Goal: Check status: Check status

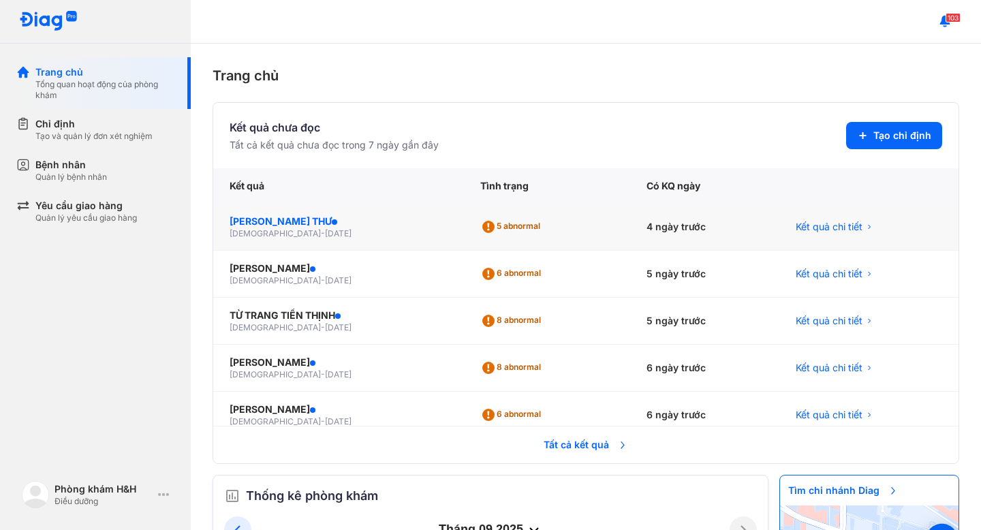
click at [289, 219] on div "[PERSON_NAME] THƯ" at bounding box center [339, 222] width 218 height 14
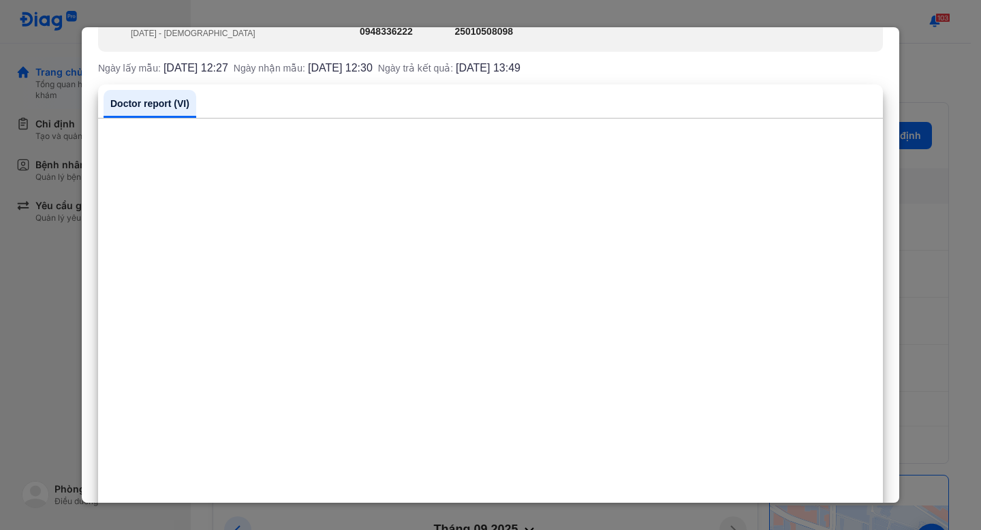
scroll to position [390, 0]
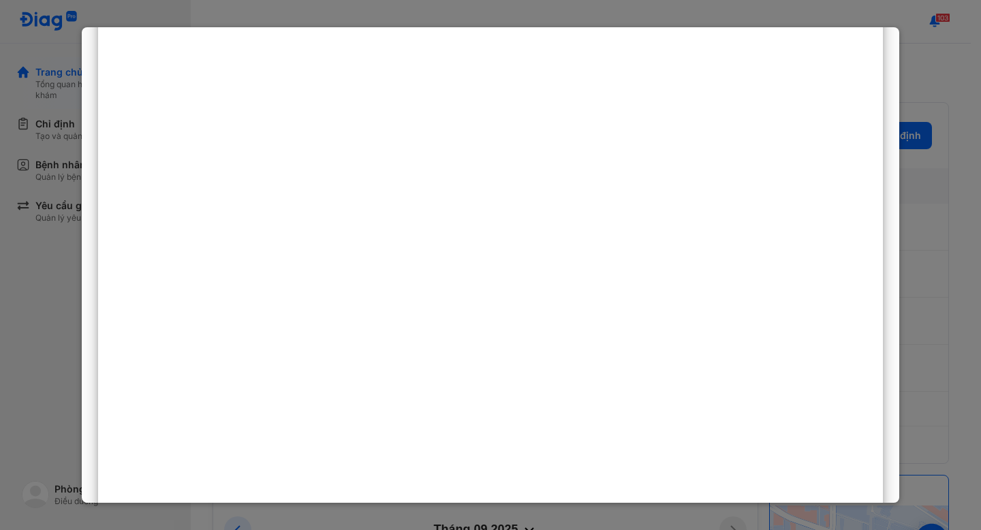
click at [23, 315] on div at bounding box center [490, 265] width 981 height 530
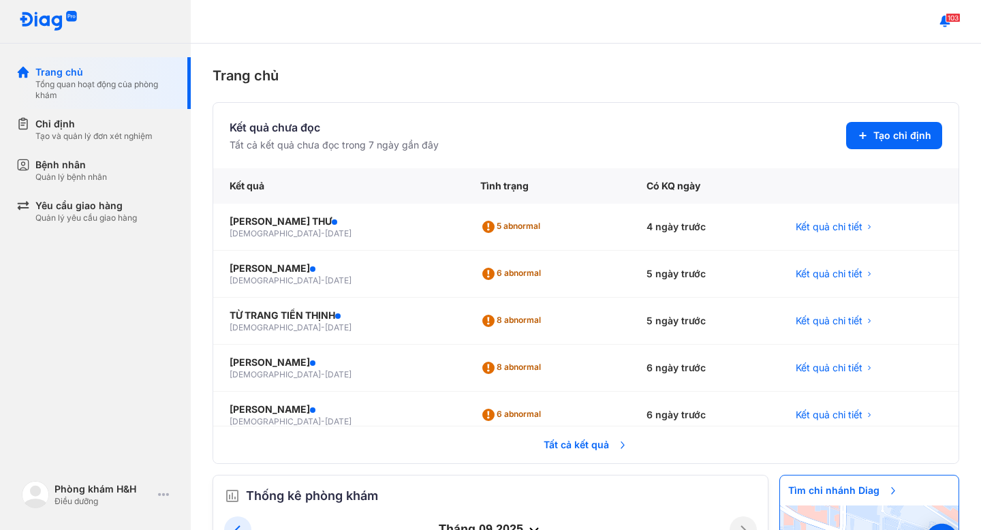
click at [552, 435] on span "Tất cả kết quả" at bounding box center [585, 445] width 101 height 30
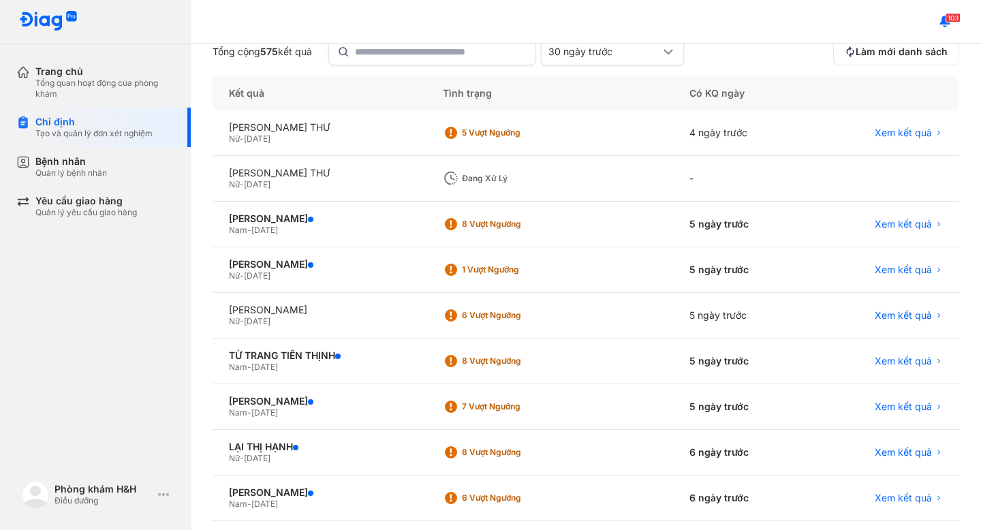
scroll to position [118, 0]
click at [278, 230] on span "29/06/2018" at bounding box center [264, 230] width 27 height 10
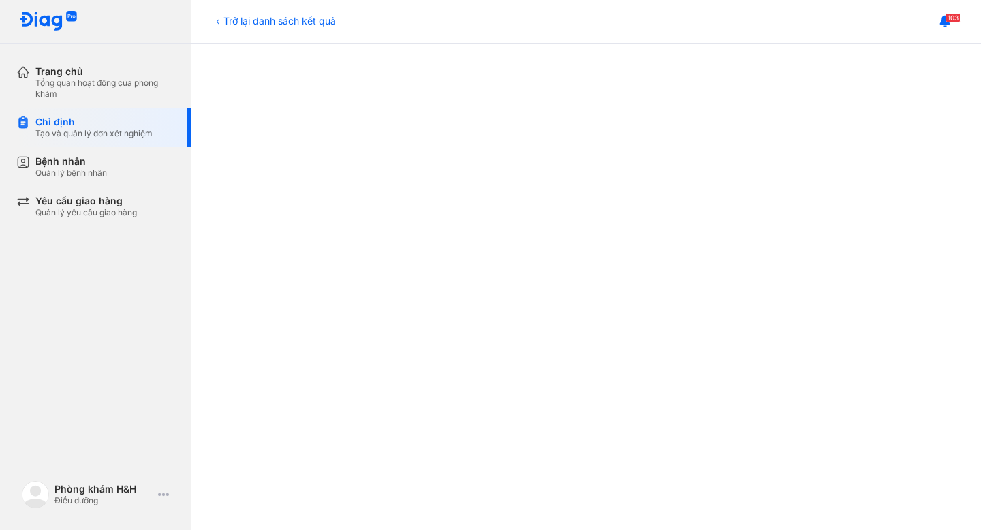
scroll to position [192, 0]
click at [243, 20] on div "Trở lại danh sách kết quả" at bounding box center [273, 21] width 123 height 14
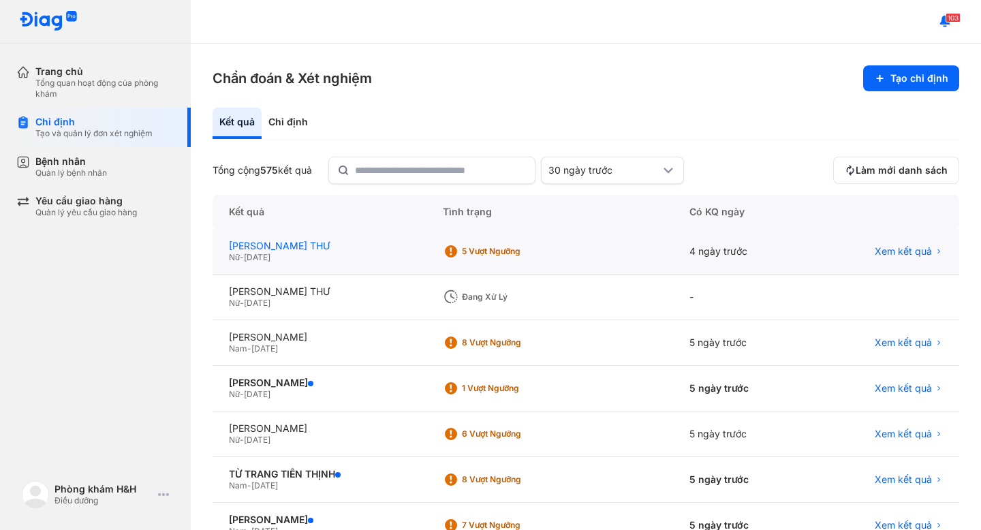
click at [309, 249] on div "VŨ NGỌC UYỂN THƯ" at bounding box center [319, 246] width 181 height 12
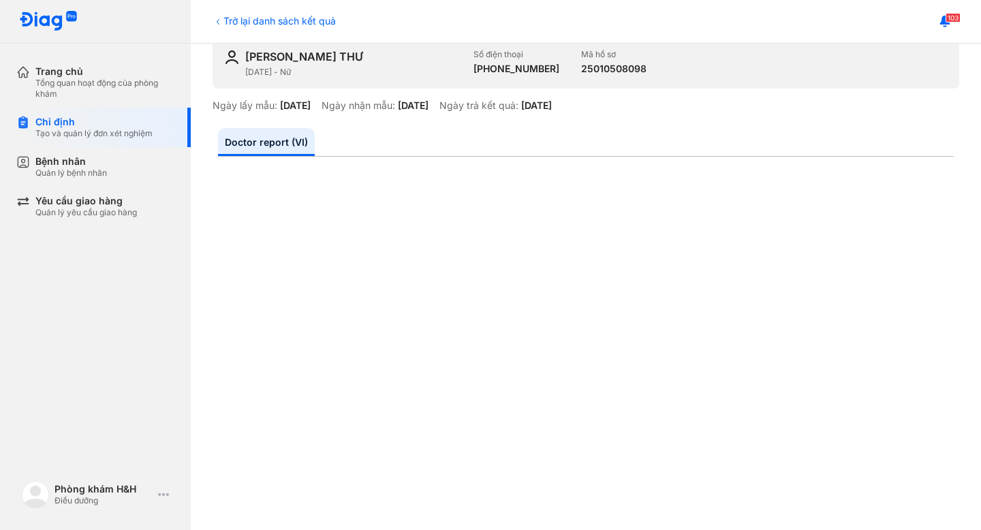
scroll to position [328, 0]
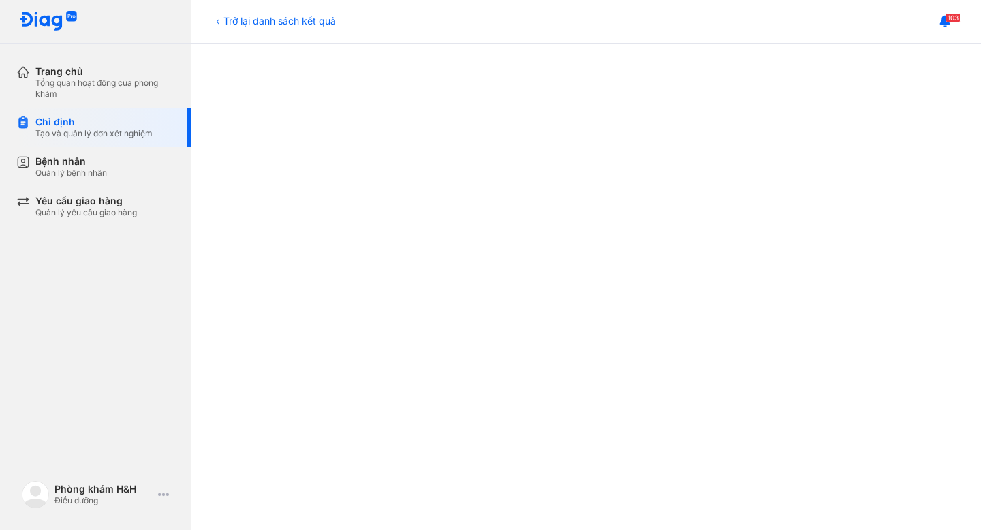
click at [221, 18] on icon at bounding box center [217, 21] width 11 height 11
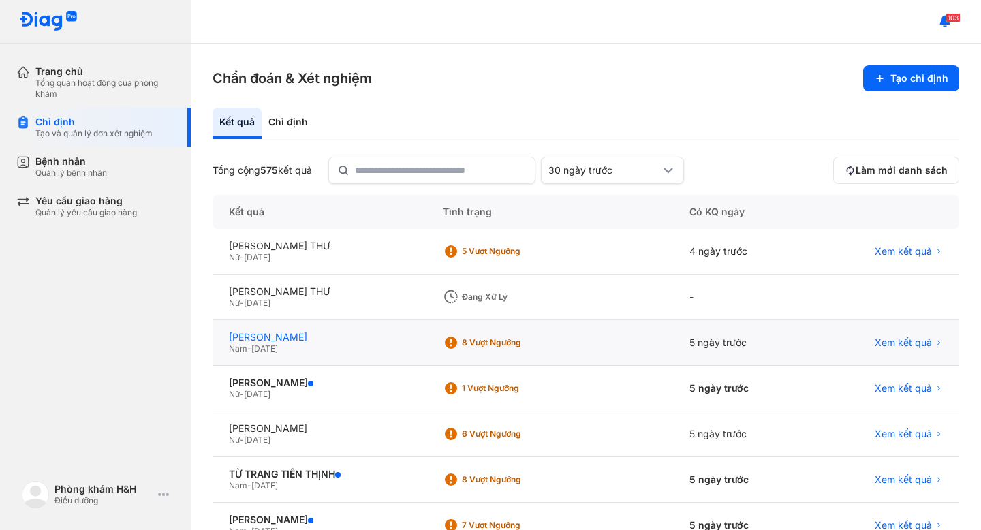
click at [313, 332] on div "[PERSON_NAME]" at bounding box center [319, 337] width 181 height 12
